Goal: Task Accomplishment & Management: Manage account settings

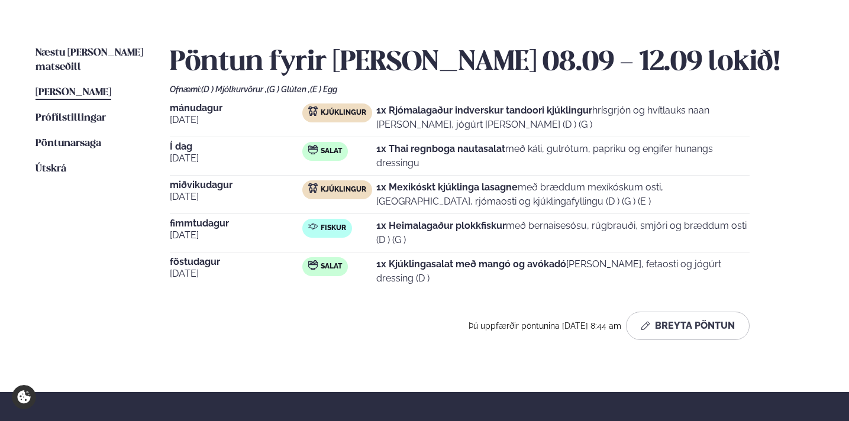
scroll to position [280, 0]
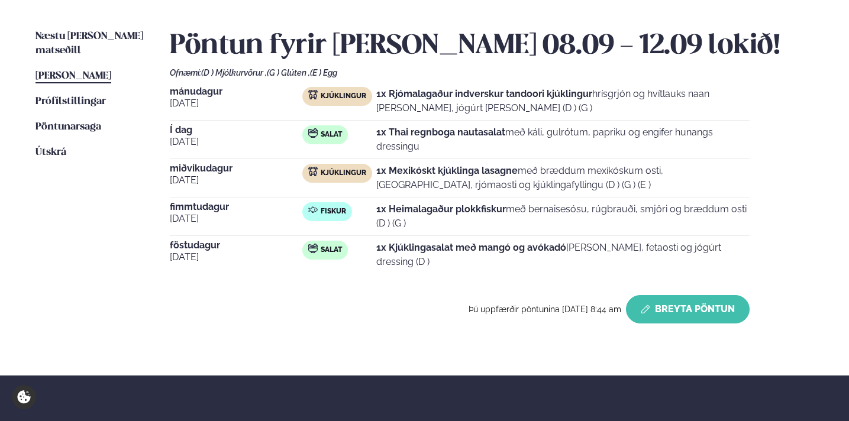
click at [702, 309] on button "Breyta Pöntun" at bounding box center [688, 309] width 124 height 28
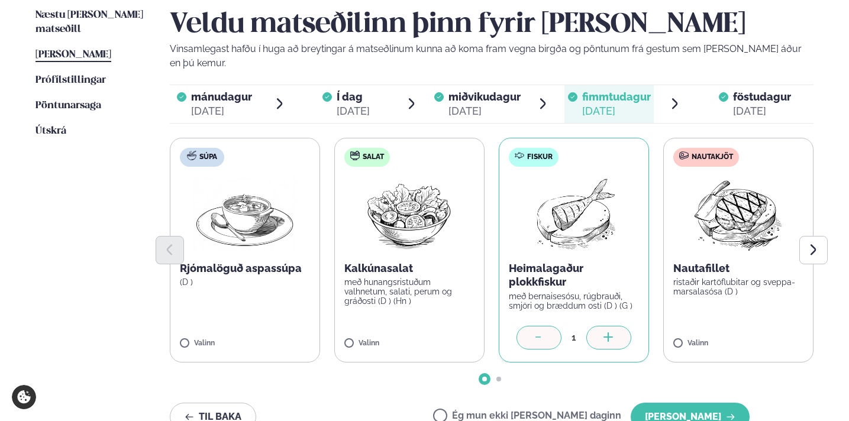
scroll to position [299, 0]
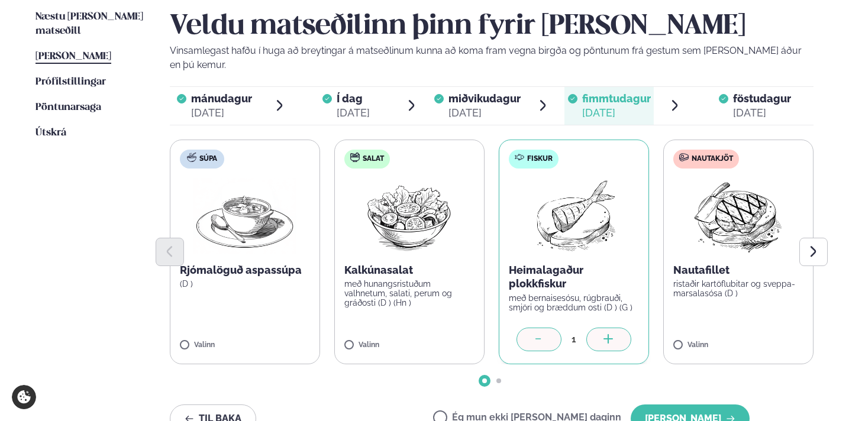
click at [745, 92] on span "föstudagur" at bounding box center [762, 98] width 58 height 12
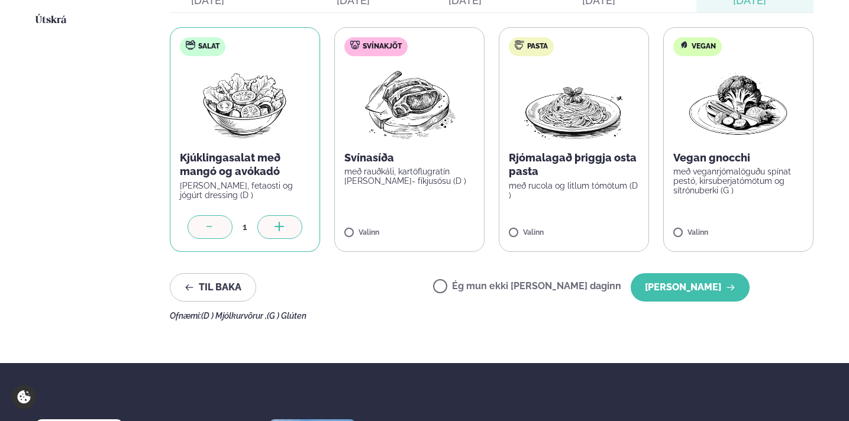
scroll to position [429, 0]
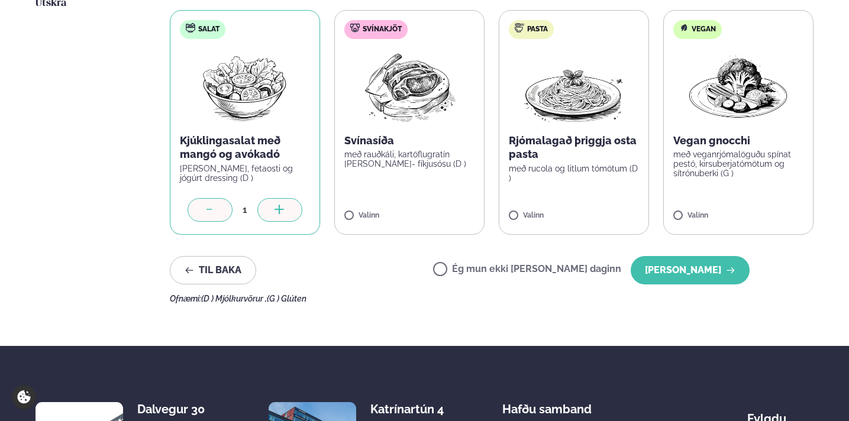
click at [582, 264] on label "Ég mun ekki [PERSON_NAME] daginn" at bounding box center [527, 270] width 188 height 12
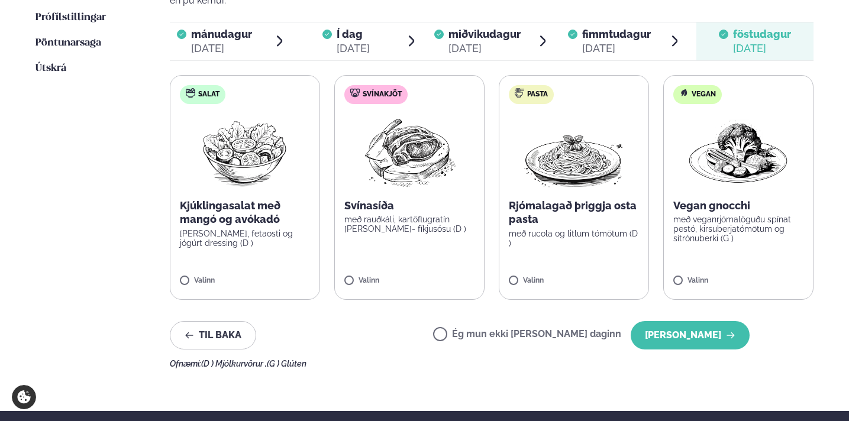
scroll to position [253, 0]
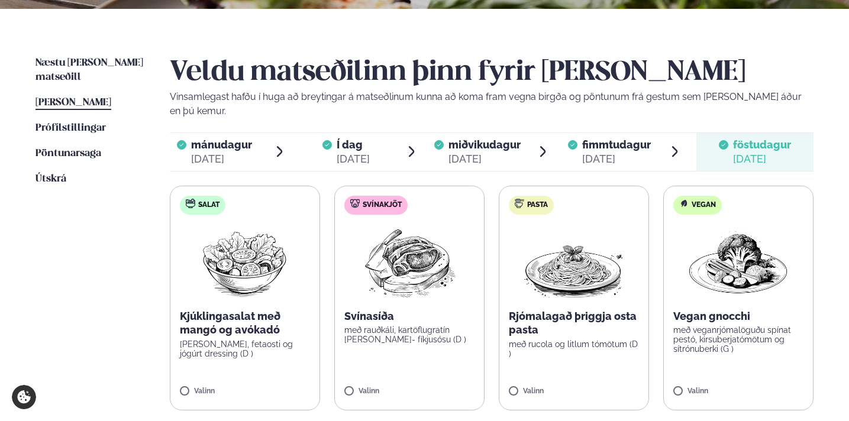
click at [606, 138] on span "fimmtudagur" at bounding box center [616, 144] width 69 height 12
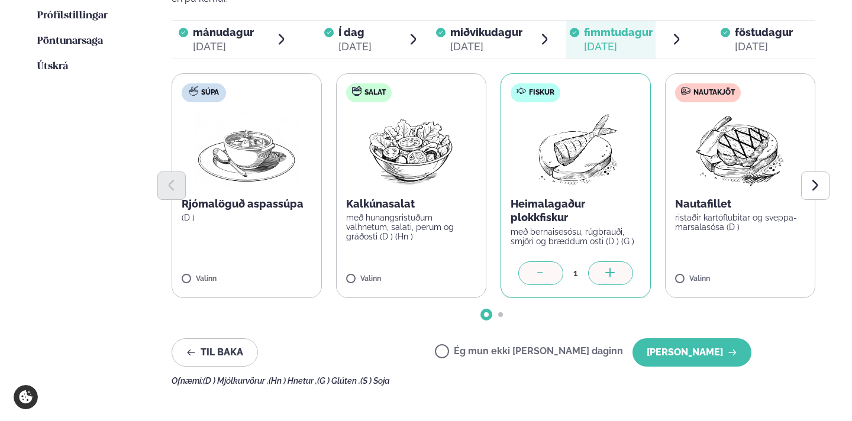
scroll to position [385, 0]
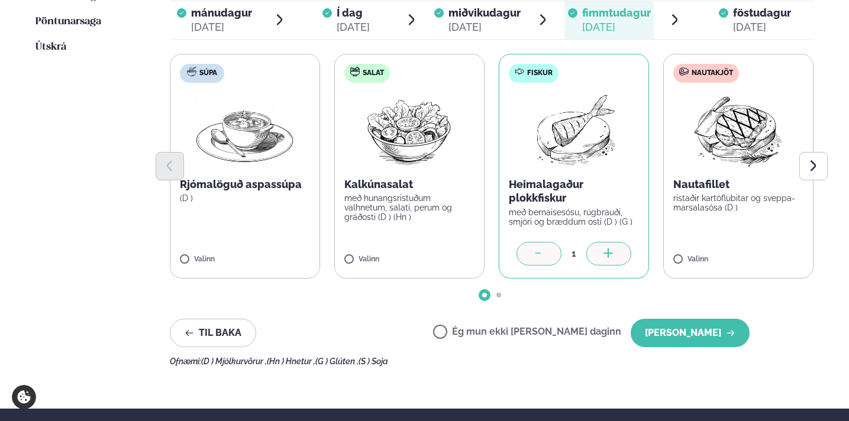
click at [546, 327] on label "Ég mun ekki [PERSON_NAME] daginn" at bounding box center [527, 333] width 188 height 12
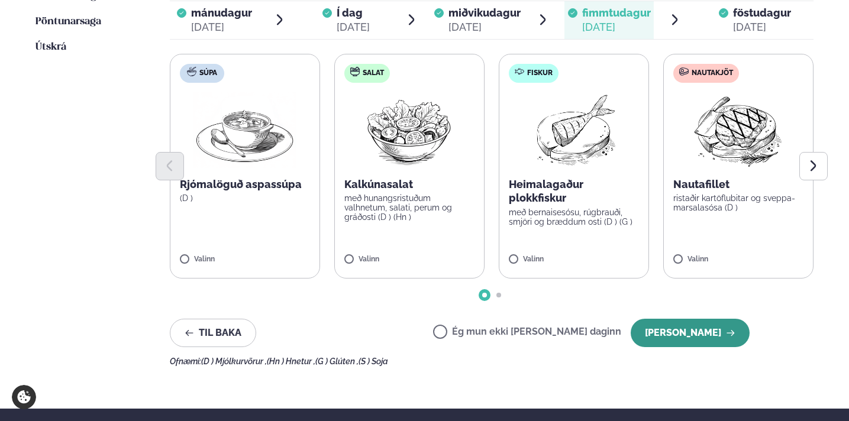
click at [680, 322] on button "[PERSON_NAME]" at bounding box center [690, 333] width 119 height 28
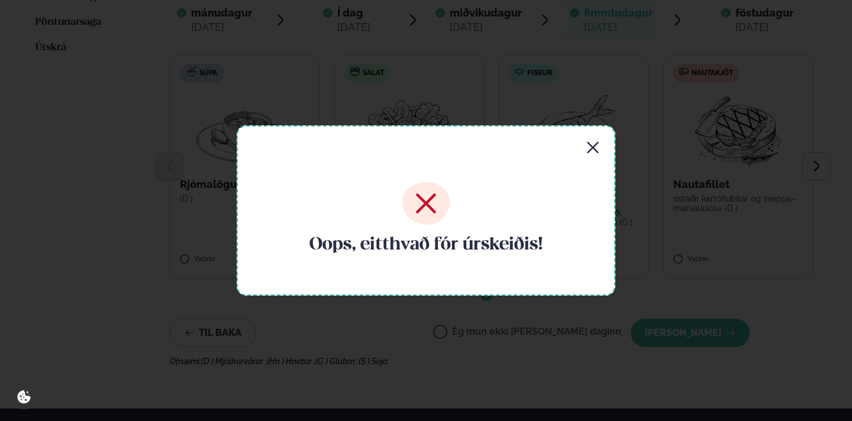
click at [602, 144] on div "Oops, eitthvað fór úrskeiðis!" at bounding box center [426, 210] width 379 height 170
click at [588, 148] on icon "button" at bounding box center [593, 148] width 14 height 14
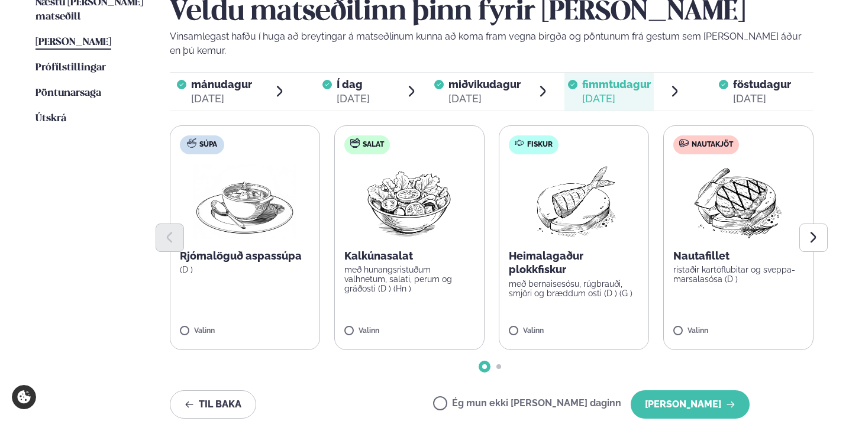
scroll to position [265, 0]
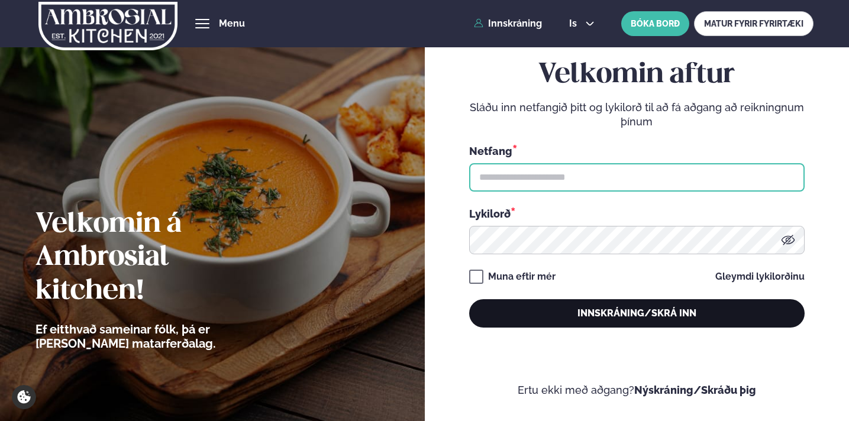
type input "**********"
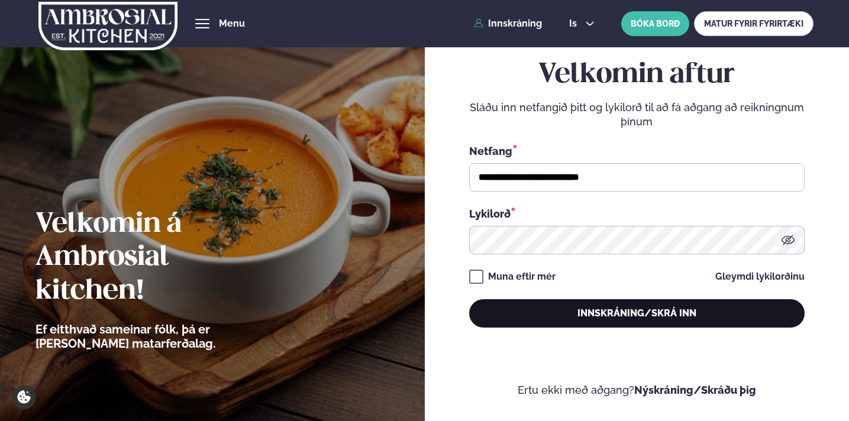
click at [730, 324] on button "Innskráning/Skrá inn" at bounding box center [636, 313] width 335 height 28
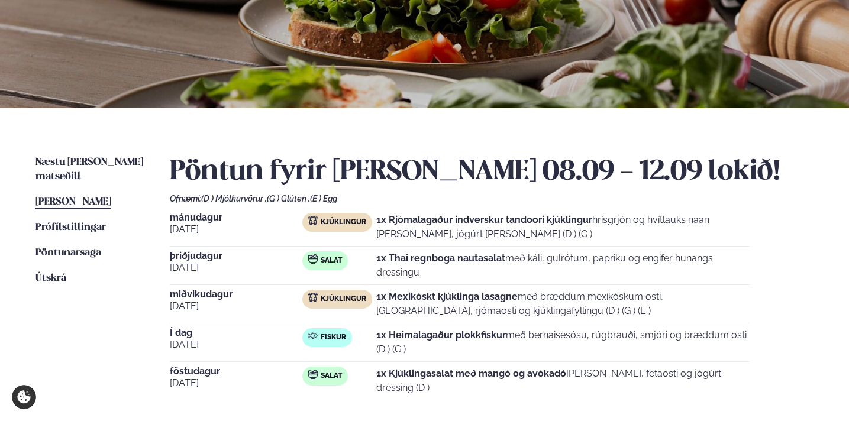
scroll to position [222, 0]
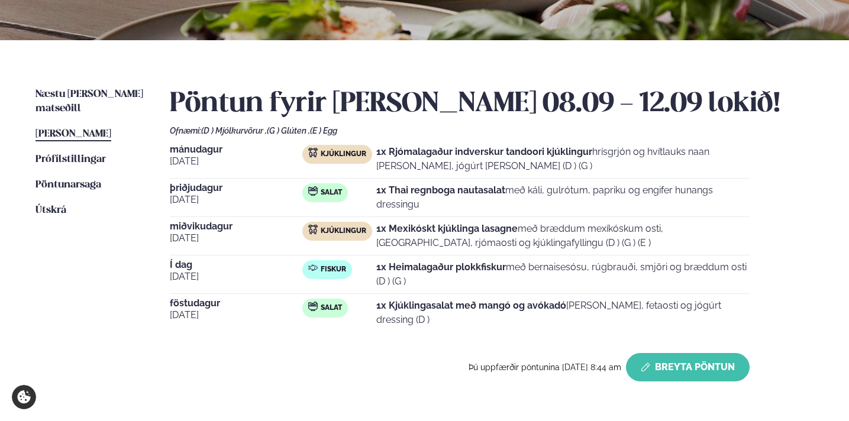
click at [667, 356] on button "Breyta Pöntun" at bounding box center [688, 367] width 124 height 28
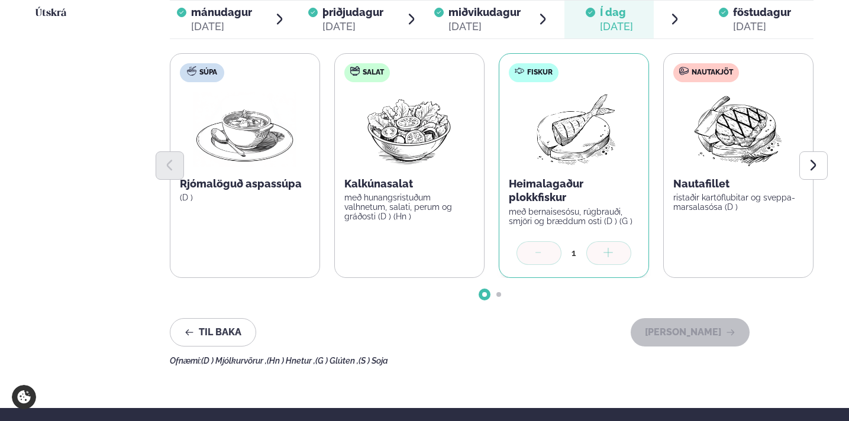
scroll to position [414, 0]
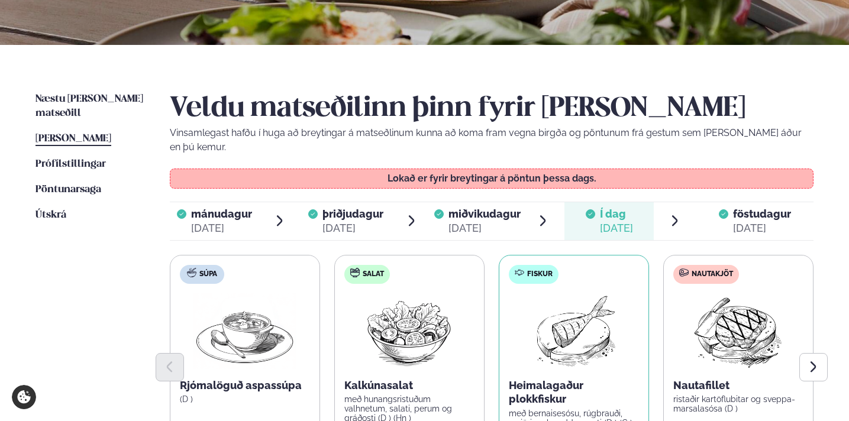
click at [755, 208] on span "föstudagur" at bounding box center [762, 214] width 58 height 12
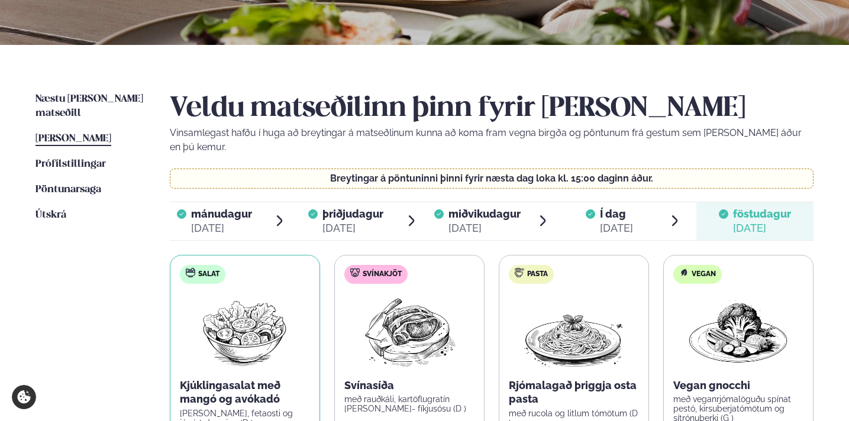
scroll to position [562, 0]
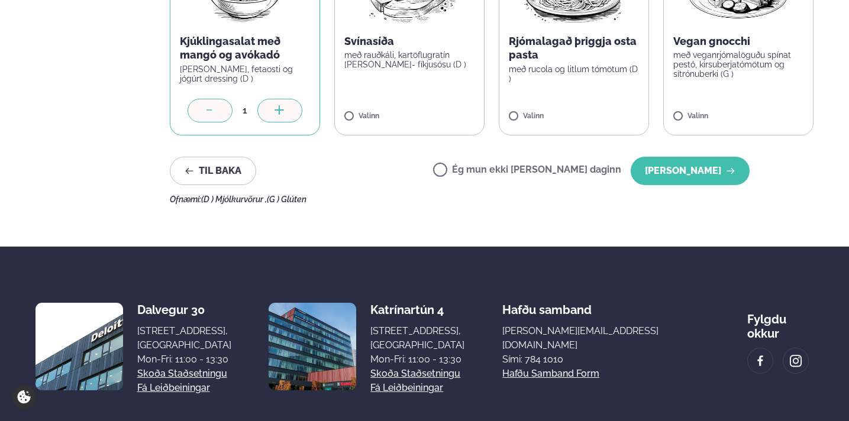
click at [606, 165] on label "Ég mun ekki [PERSON_NAME] daginn" at bounding box center [527, 171] width 188 height 12
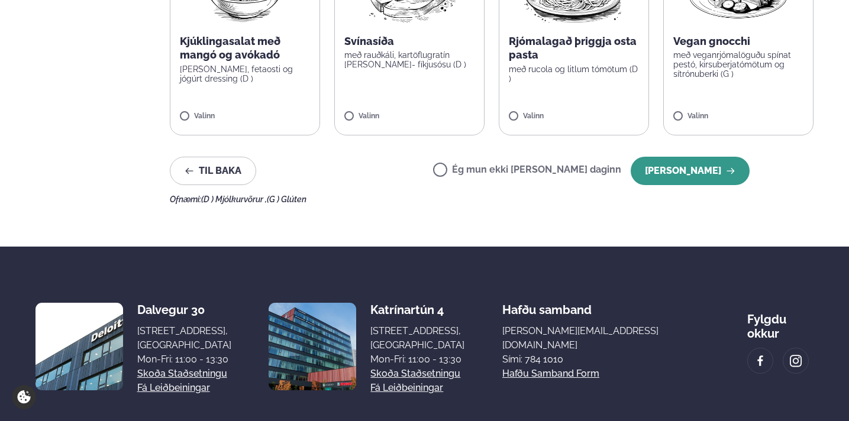
click at [679, 157] on button "[PERSON_NAME]" at bounding box center [690, 171] width 119 height 28
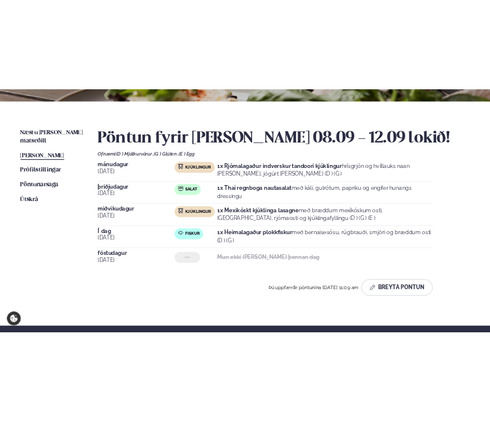
scroll to position [253, 0]
